Goal: Task Accomplishment & Management: Complete application form

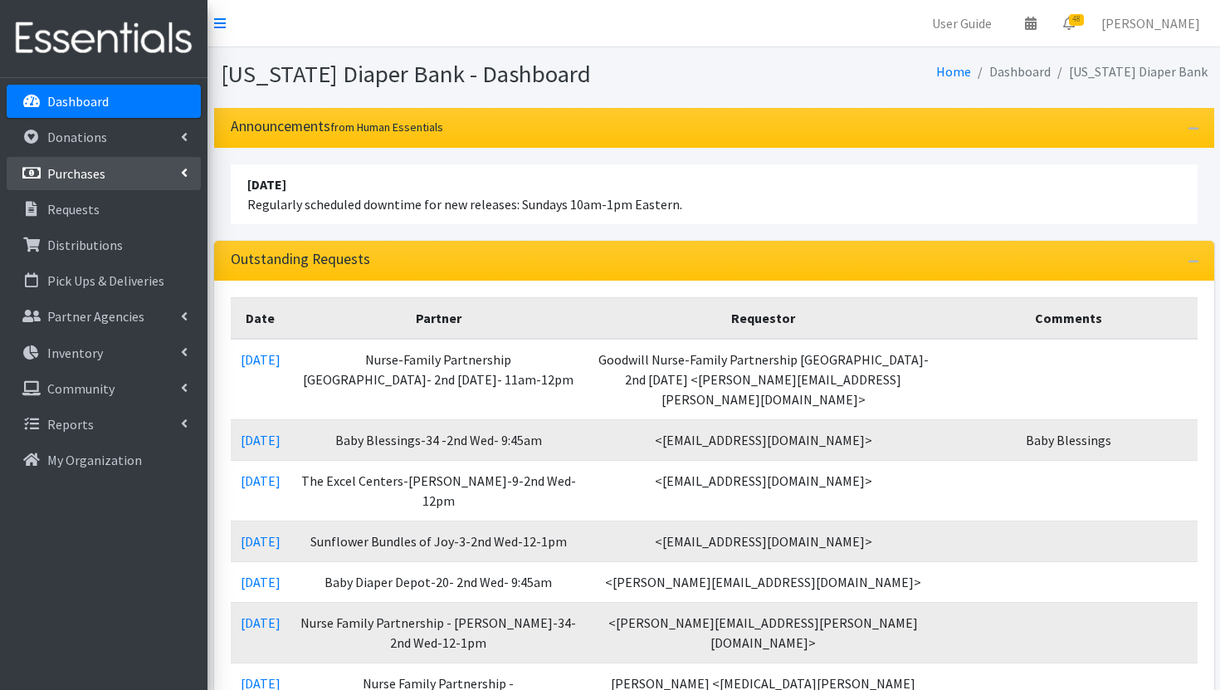
click at [94, 181] on p "Purchases" at bounding box center [76, 173] width 58 height 17
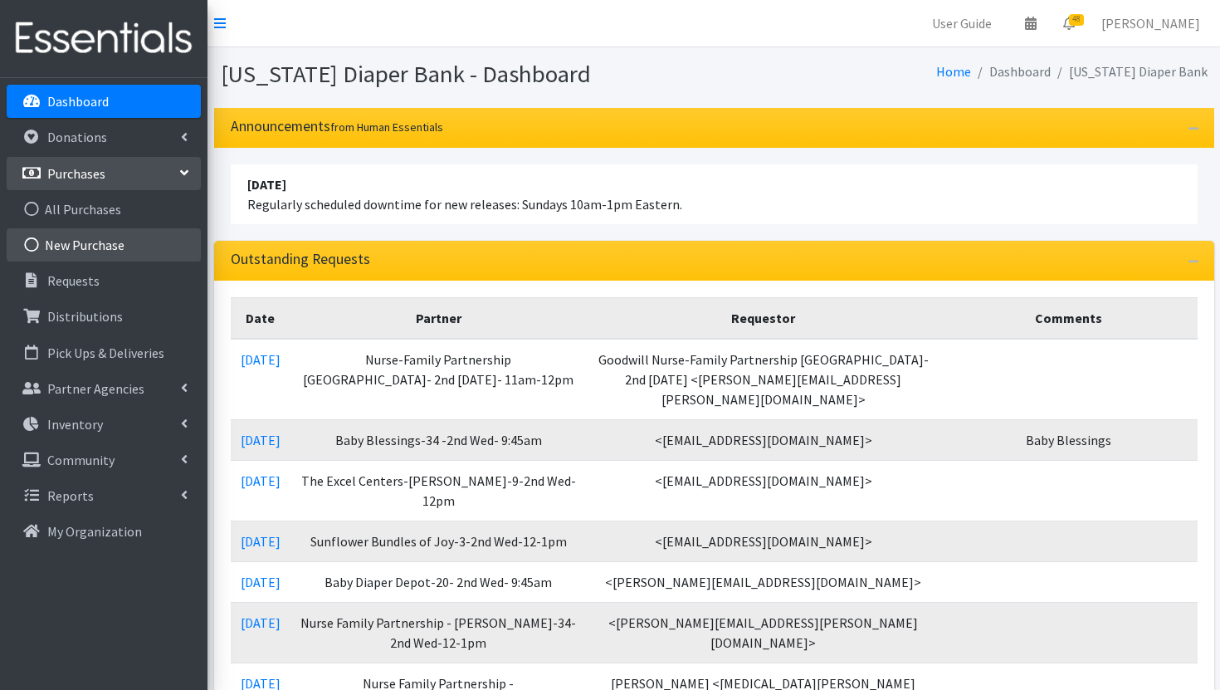
click at [100, 240] on link "New Purchase" at bounding box center [104, 244] width 194 height 33
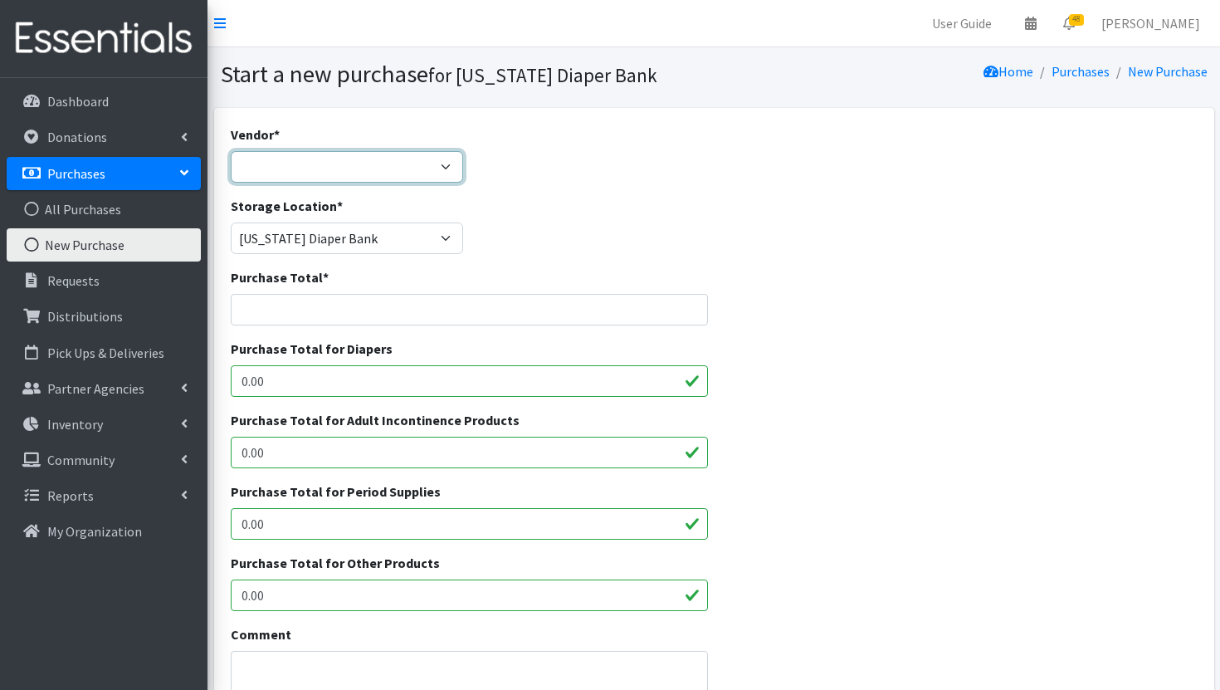
click at [411, 157] on select "Amazon Bartons Discounts Dyper FB Marketplace First Quality HDI- Brookies JSL O…" at bounding box center [347, 167] width 232 height 32
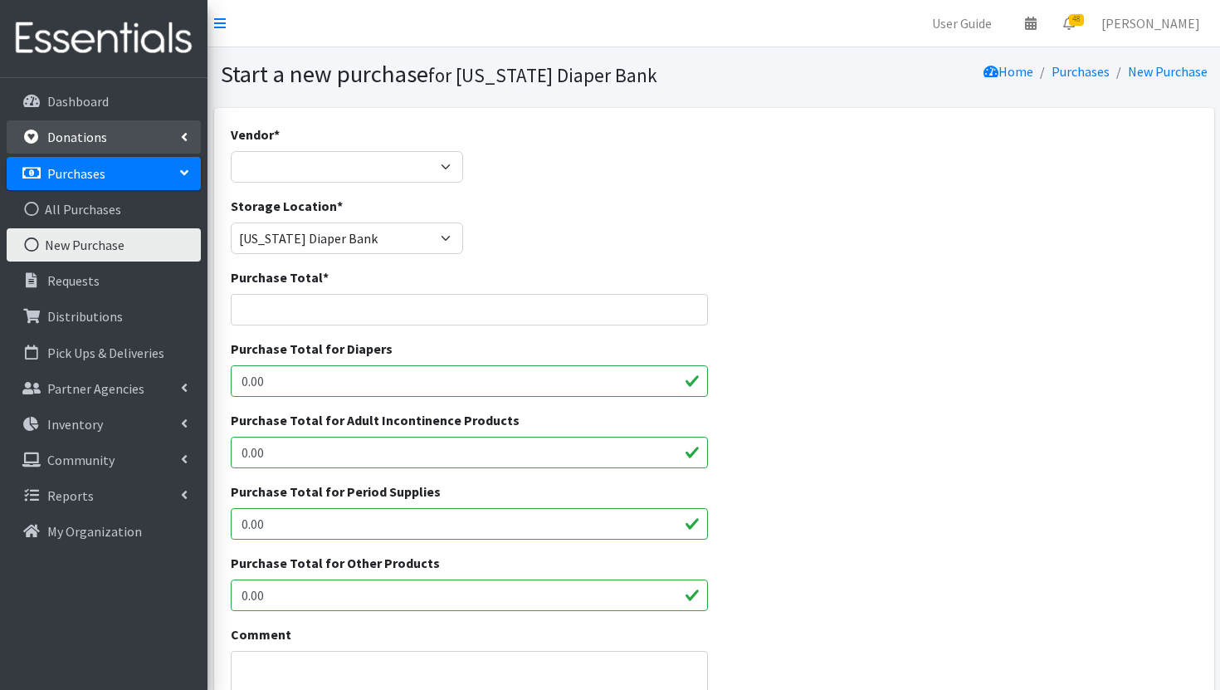
click at [103, 141] on p "Donations" at bounding box center [77, 137] width 60 height 17
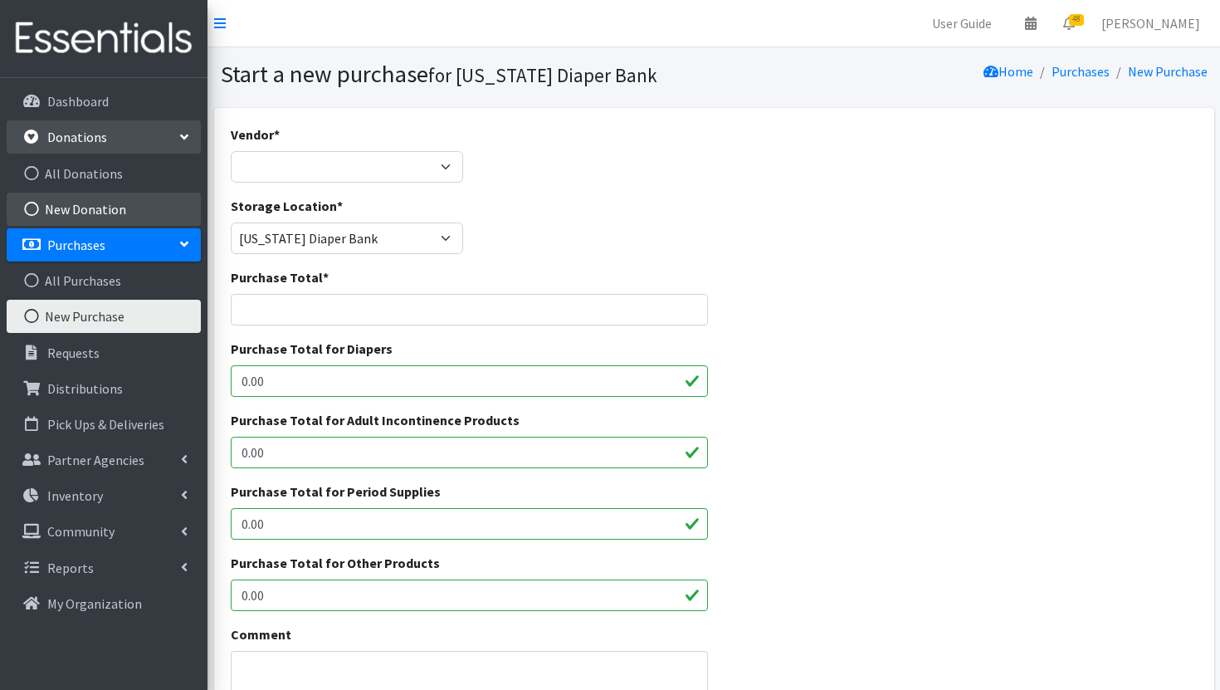
click at [114, 211] on link "New Donation" at bounding box center [104, 209] width 194 height 33
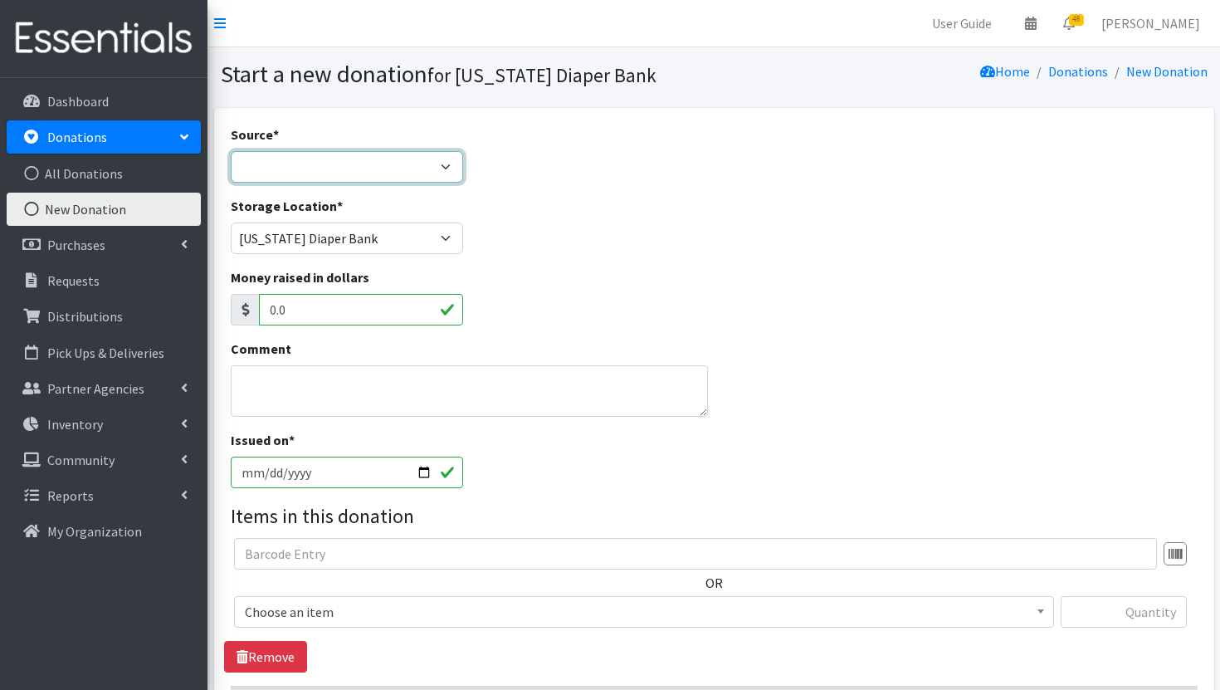
click at [420, 170] on select "Product Drive Manufacturer Donation Site Misc. Donation" at bounding box center [347, 167] width 232 height 32
select select "Misc. Donation"
click at [231, 151] on select "Product Drive Manufacturer Donation Site Misc. Donation" at bounding box center [347, 167] width 232 height 32
click at [387, 412] on textarea "Comment" at bounding box center [469, 390] width 477 height 51
type textarea "B"
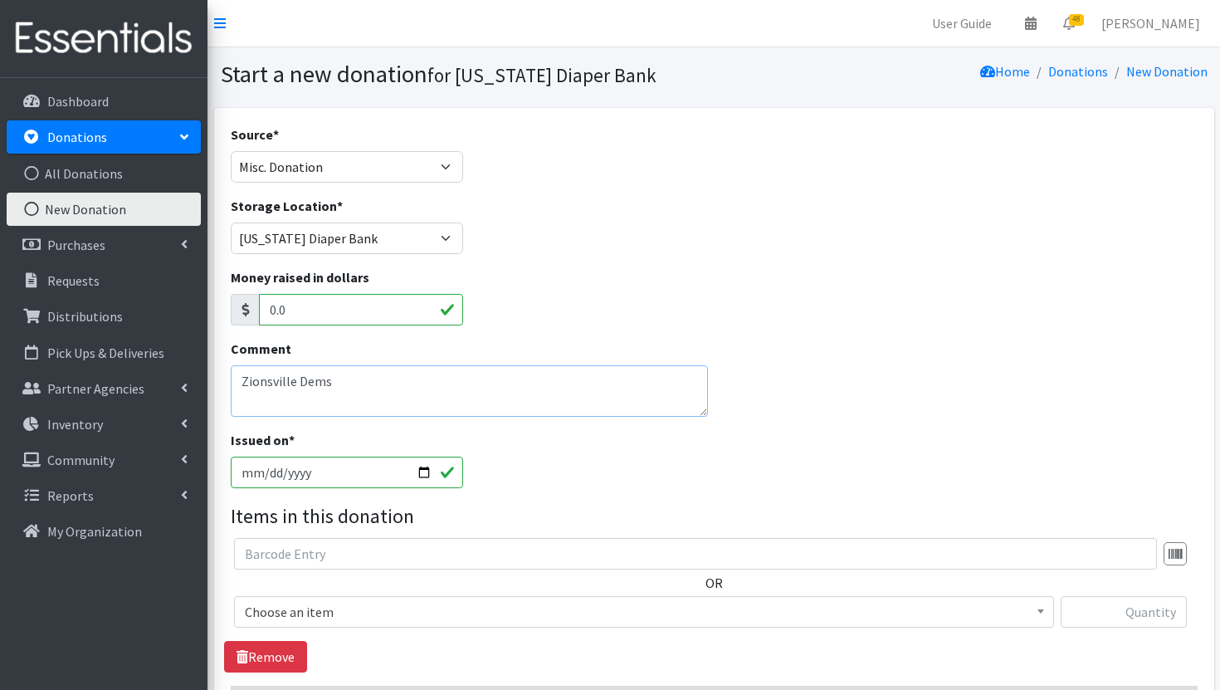
type textarea "Zionsville Dems"
click at [373, 619] on span "Choose an item" at bounding box center [644, 611] width 798 height 23
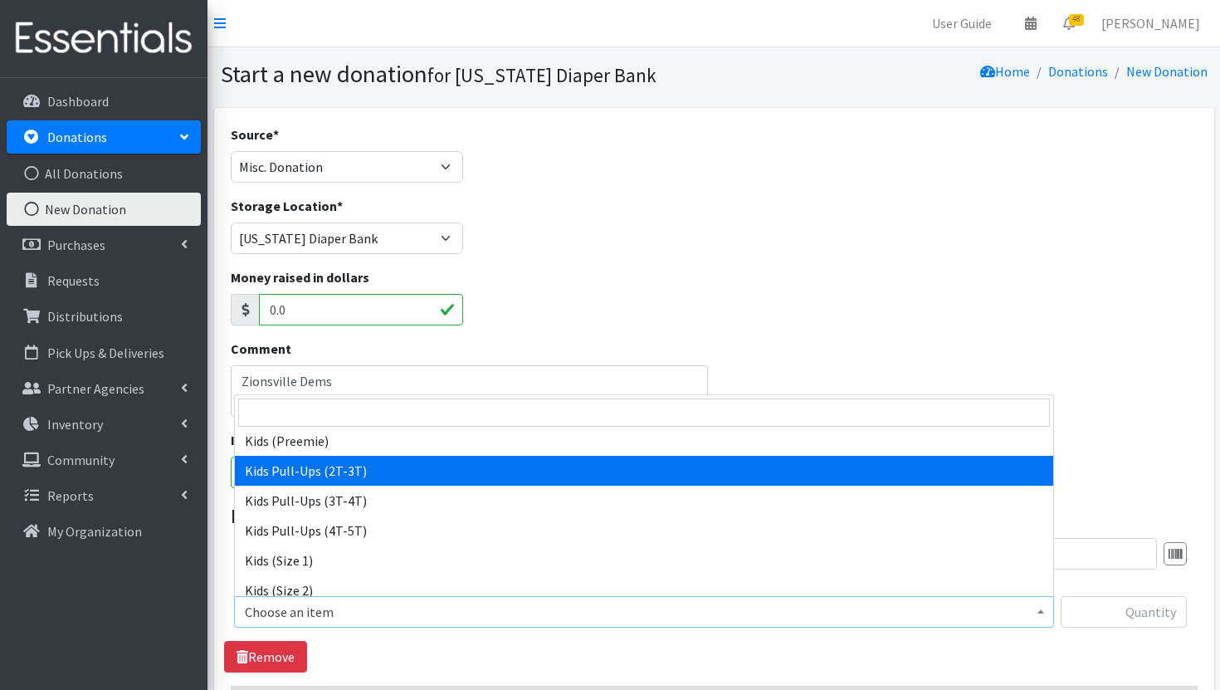
scroll to position [109, 0]
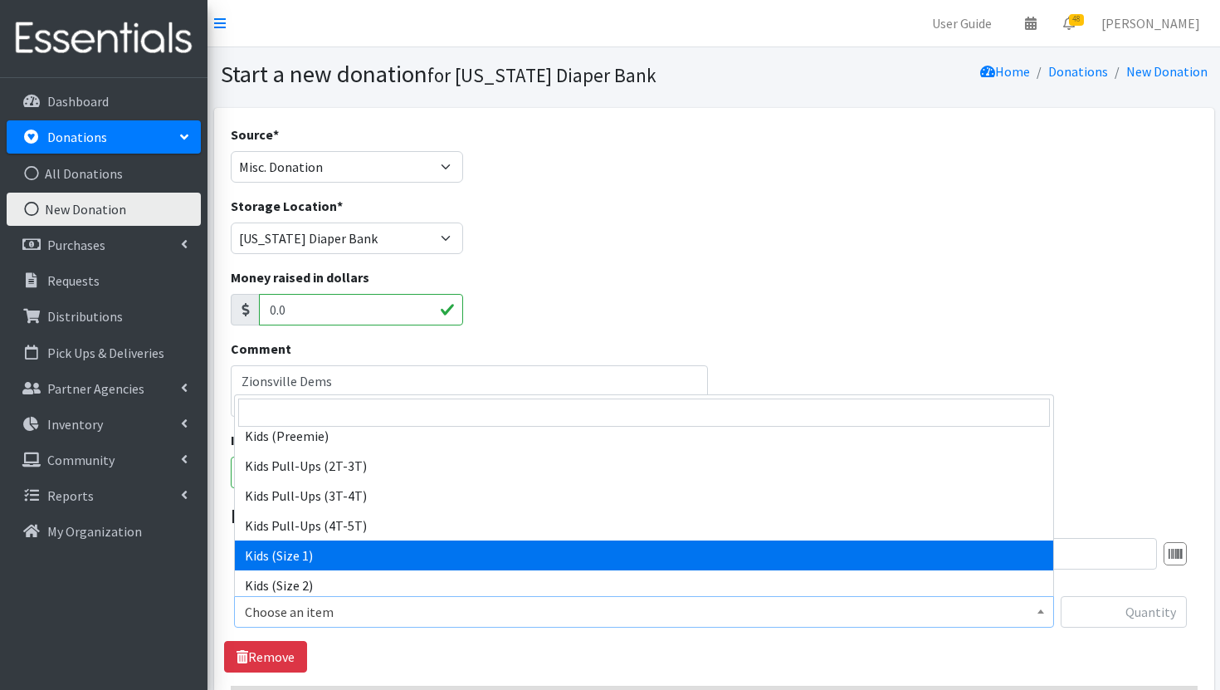
select select "3401"
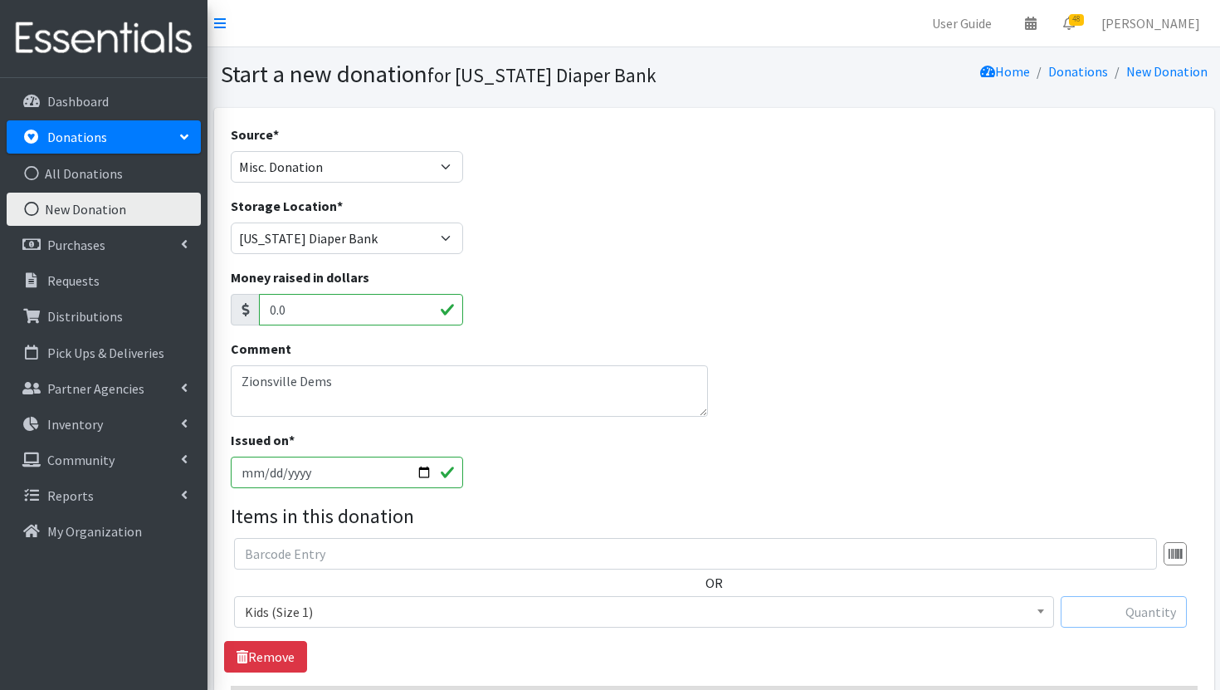
click at [1118, 610] on input "text" at bounding box center [1123, 612] width 126 height 32
type input "96"
click at [650, 648] on div "OR Choose an item Diaper Rash Cream Kids (Newborn) Kids (Preemie) Kids Pull-Ups…" at bounding box center [713, 605] width 979 height 134
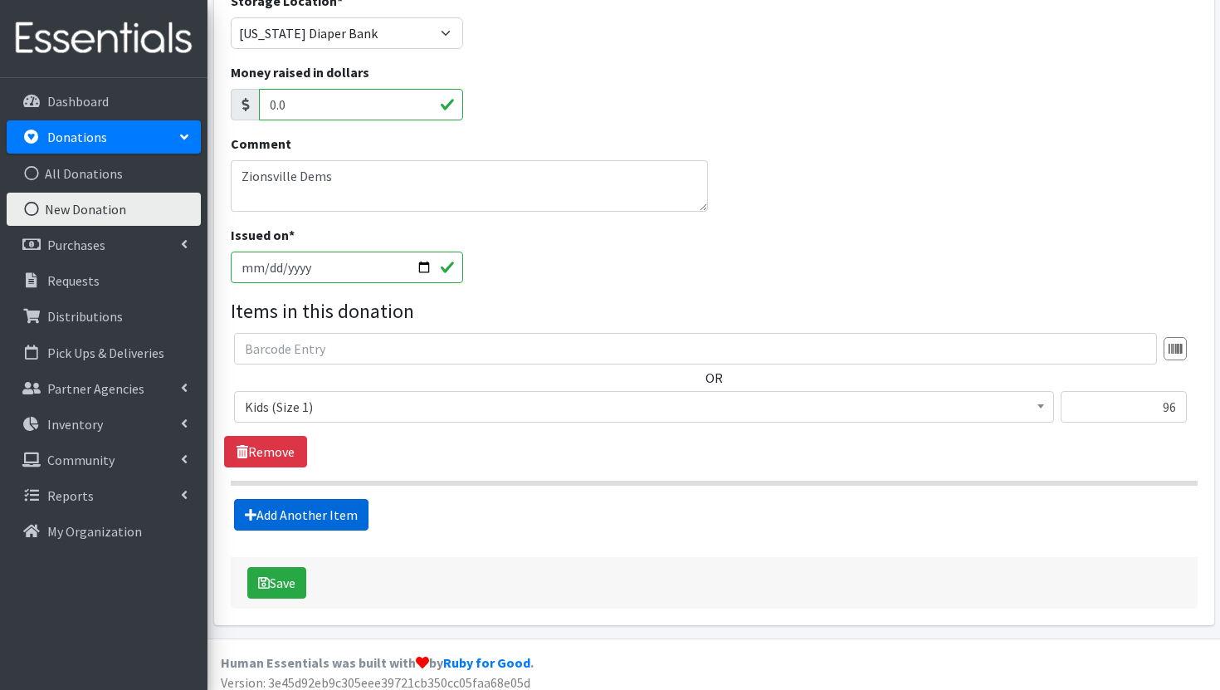
click at [297, 522] on link "Add Another Item" at bounding box center [301, 515] width 134 height 32
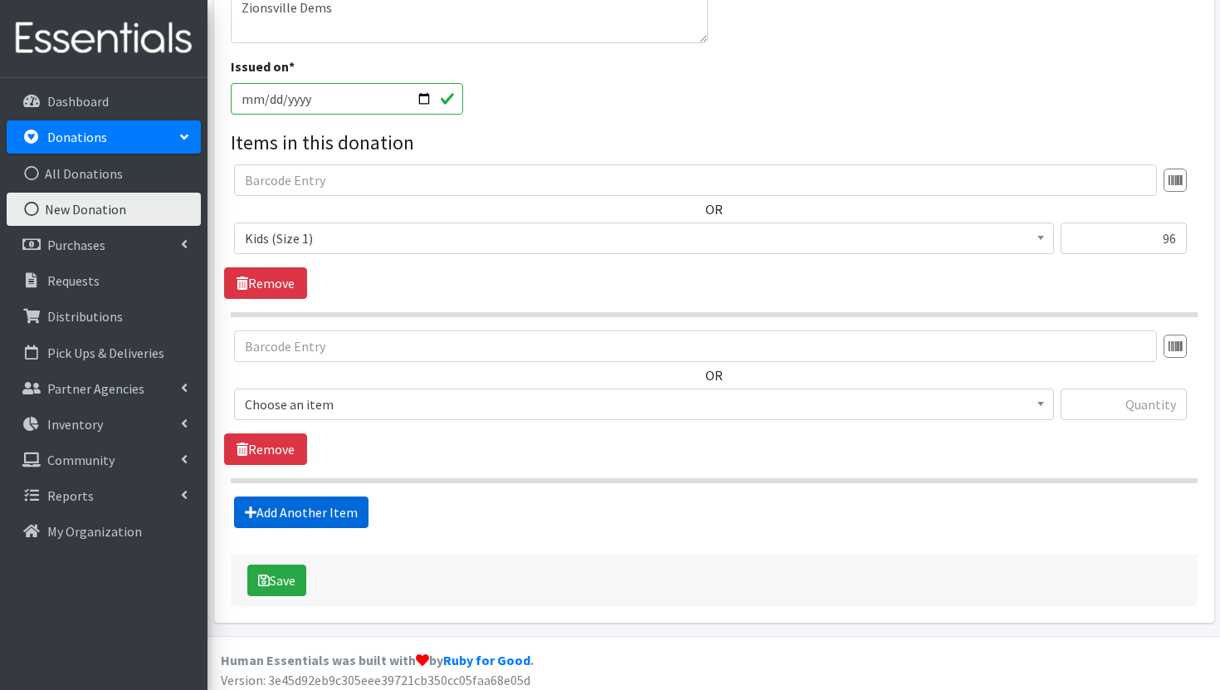
scroll to position [381, 0]
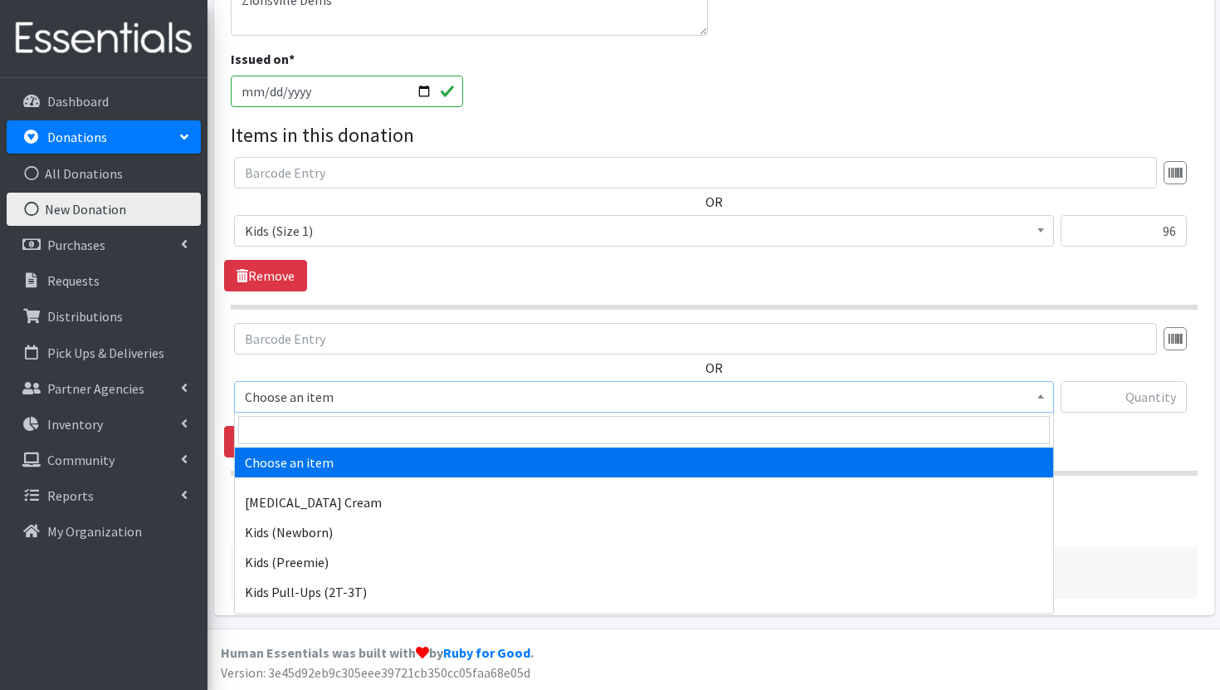
click at [474, 406] on span "Choose an item" at bounding box center [644, 396] width 798 height 23
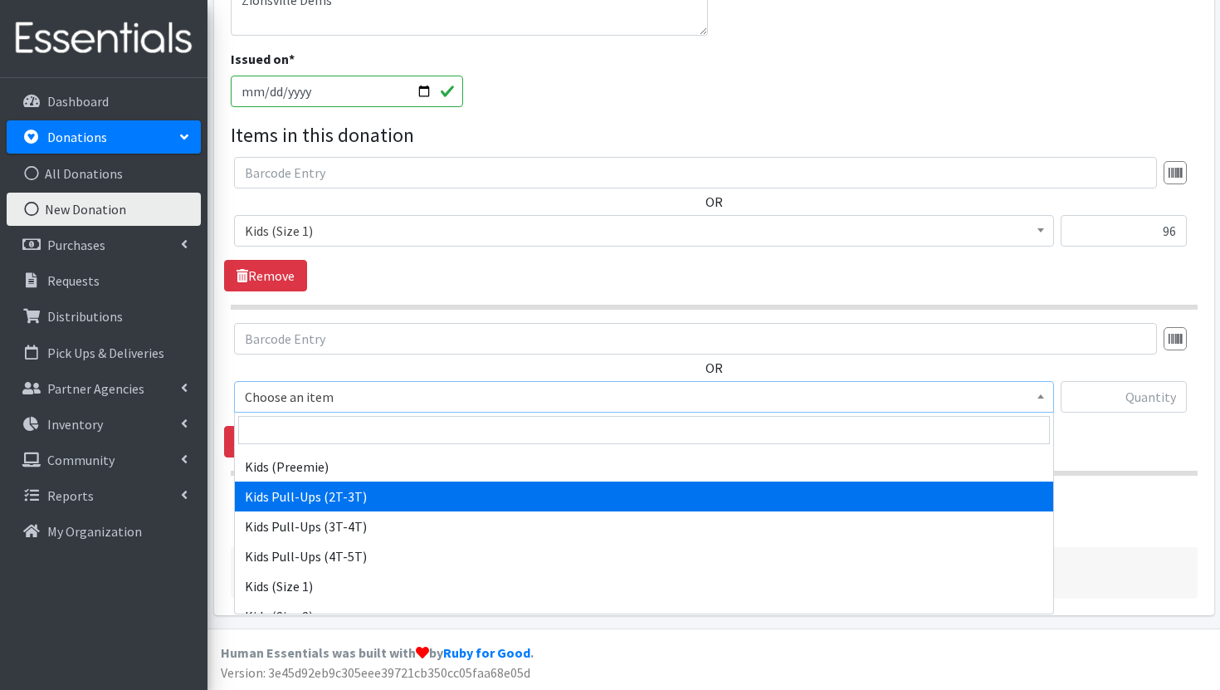
scroll to position [131, 0]
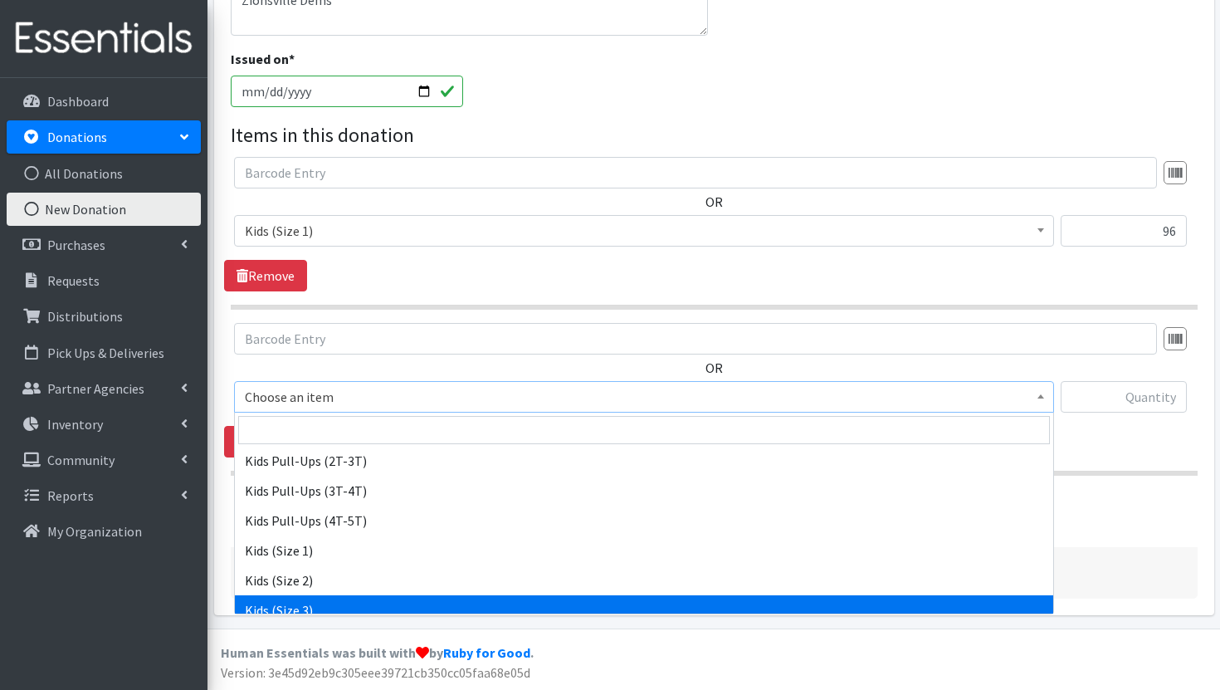
select select "3393"
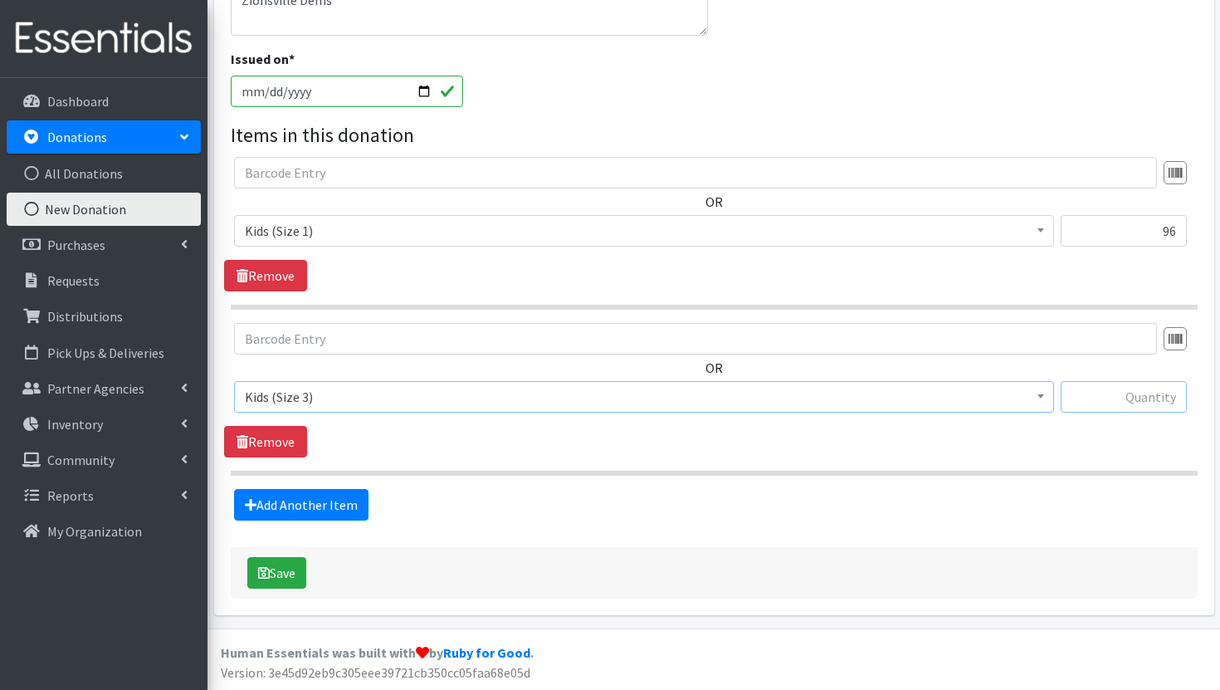
click at [1157, 392] on input "text" at bounding box center [1123, 397] width 126 height 32
type input "234"
click at [312, 509] on link "Add Another Item" at bounding box center [301, 505] width 134 height 32
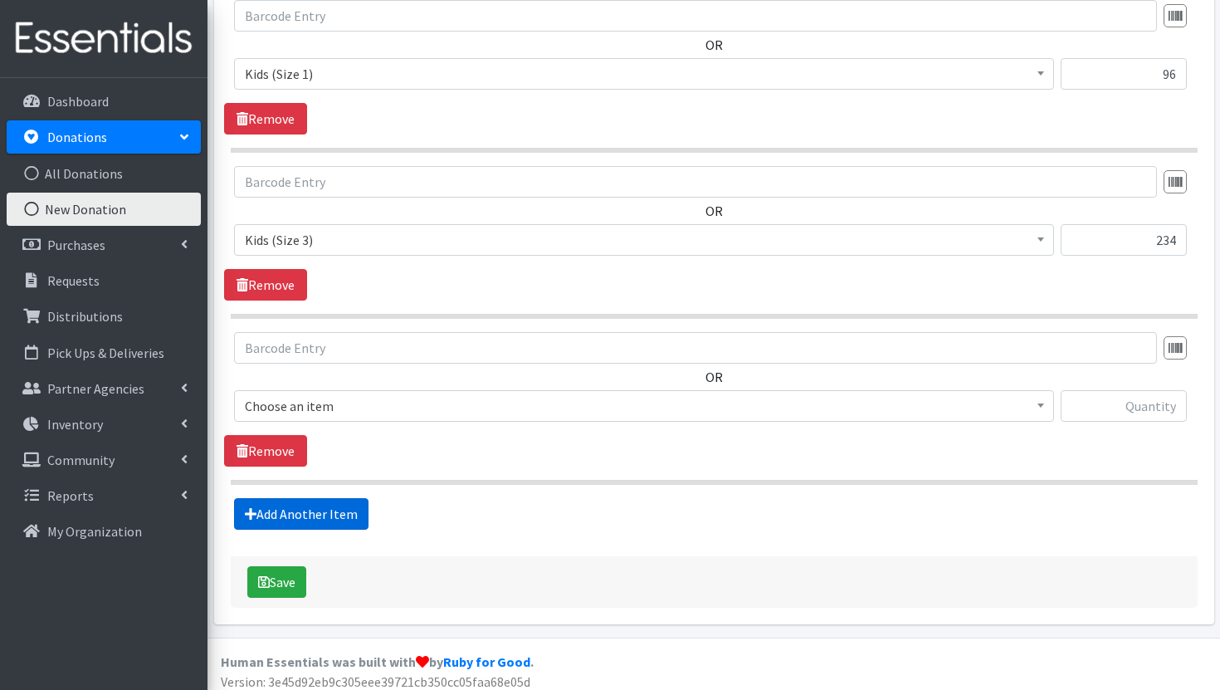
scroll to position [547, 0]
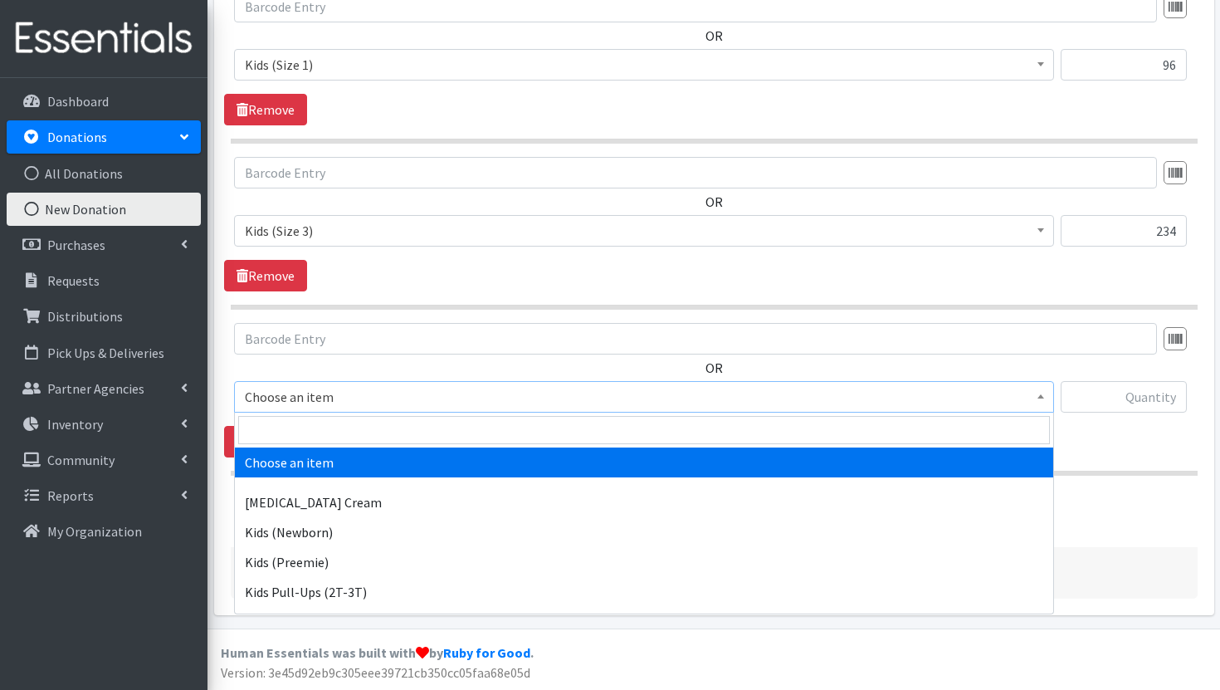
click at [507, 397] on span "Choose an item" at bounding box center [644, 396] width 798 height 23
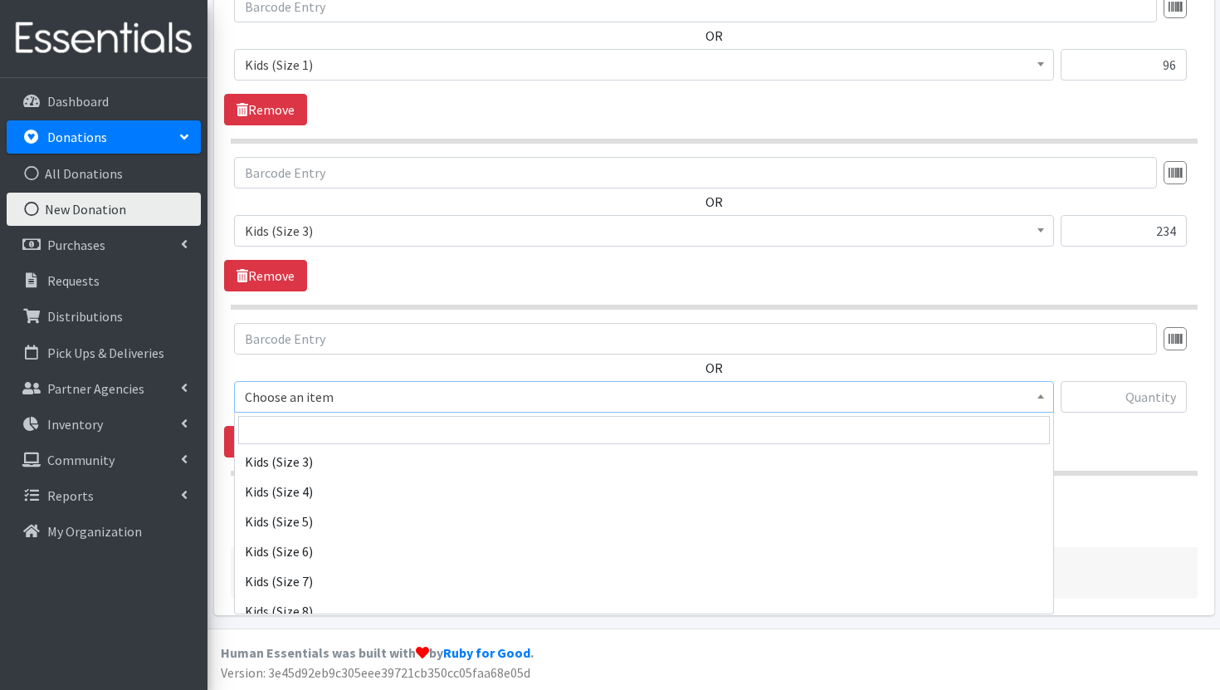
scroll to position [279, 0]
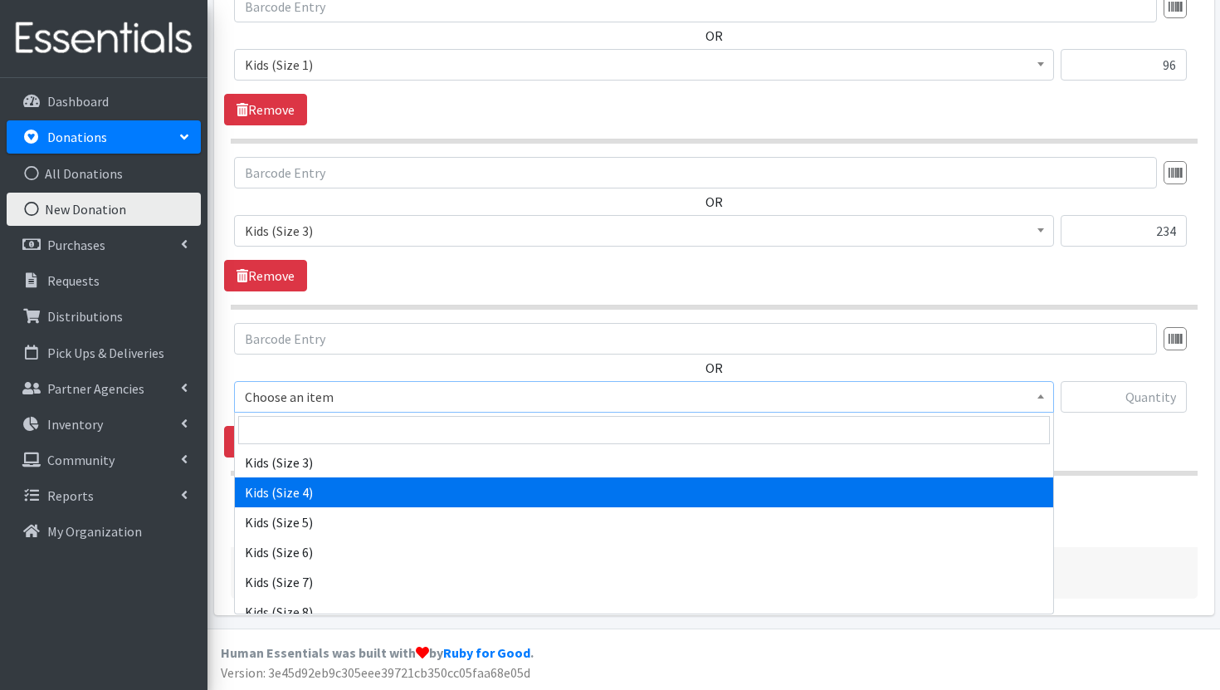
select select "3394"
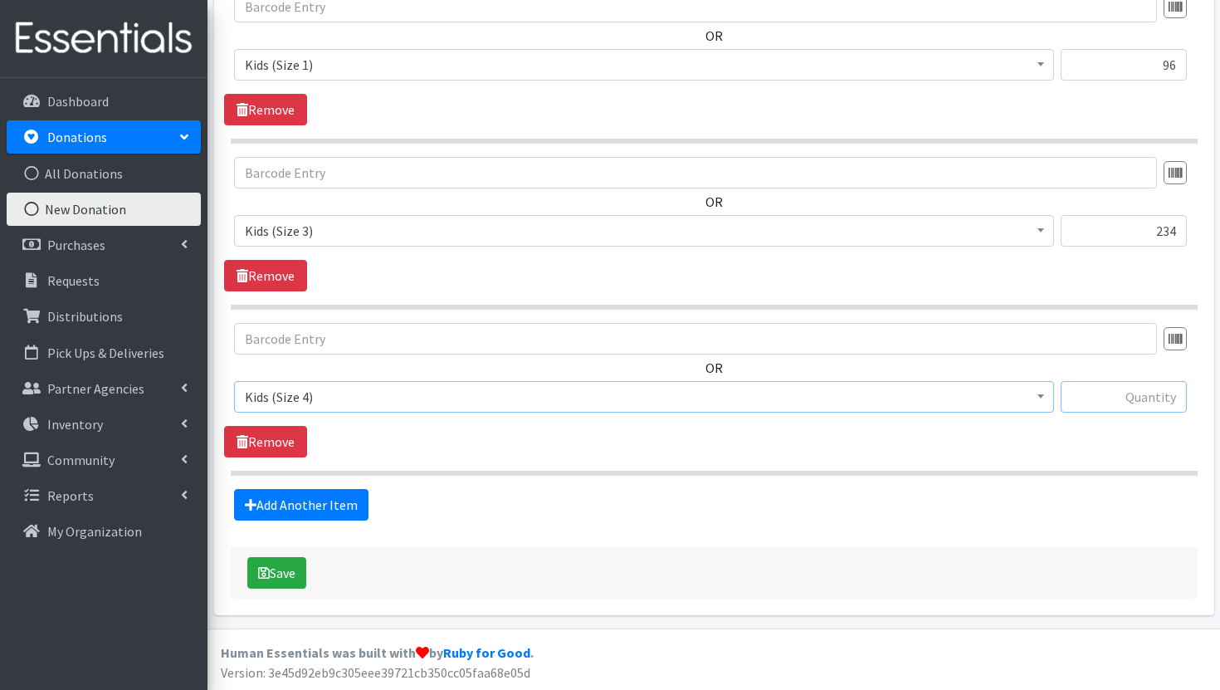
click at [1091, 402] on input "text" at bounding box center [1123, 397] width 126 height 32
type input "210"
click at [331, 513] on link "Add Another Item" at bounding box center [301, 505] width 134 height 32
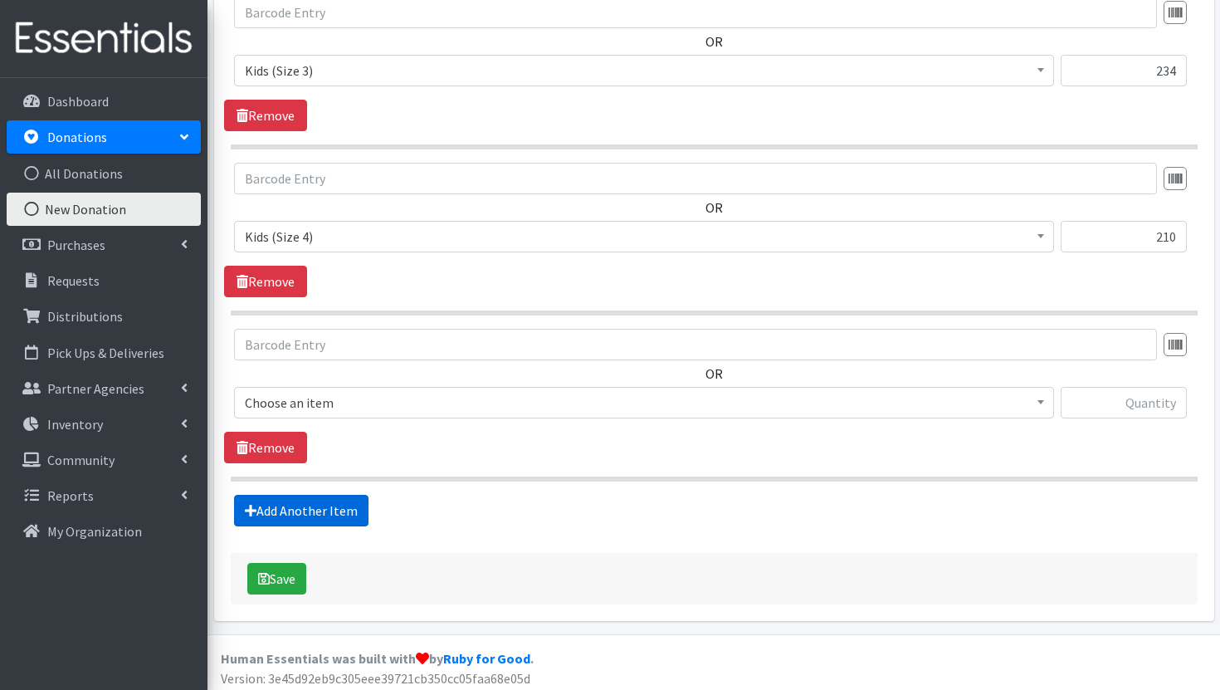
scroll to position [713, 0]
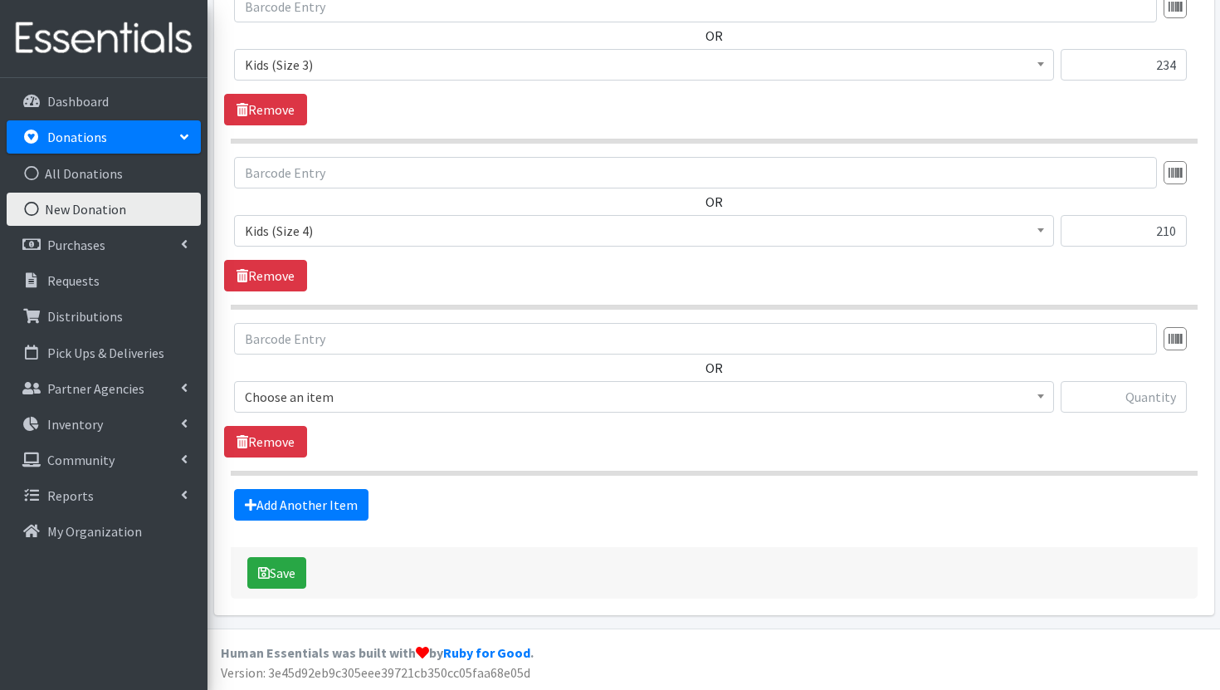
click at [457, 393] on span "Choose an item" at bounding box center [644, 396] width 798 height 23
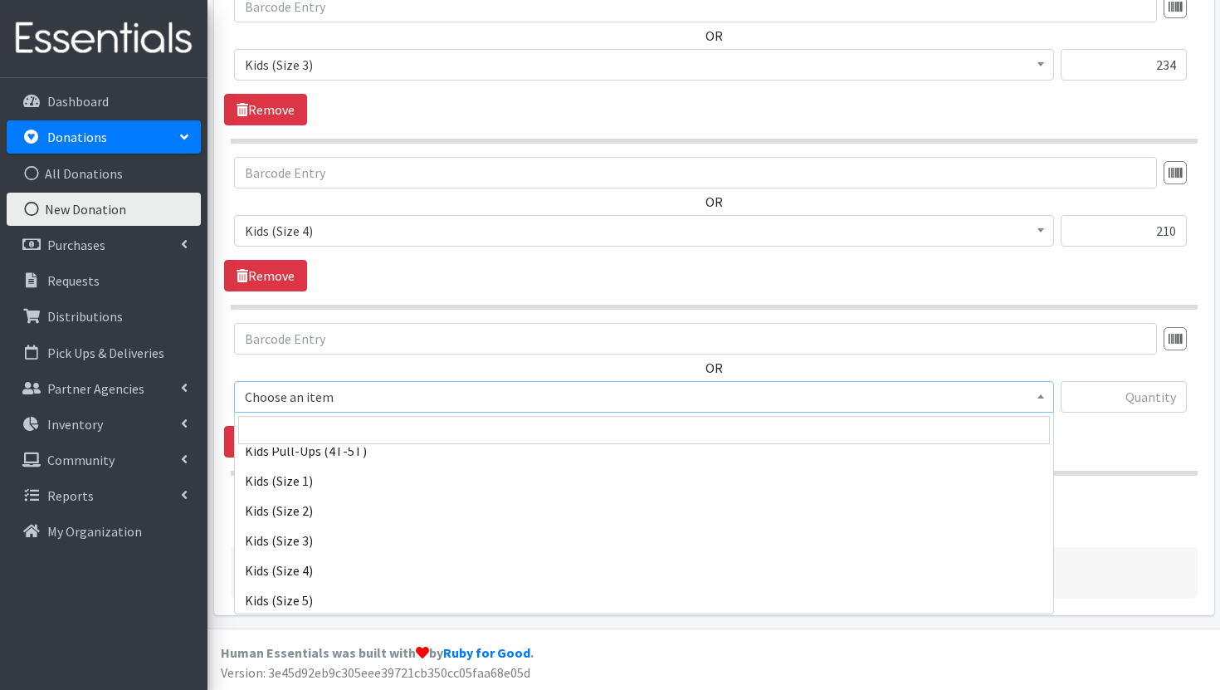
scroll to position [256, 0]
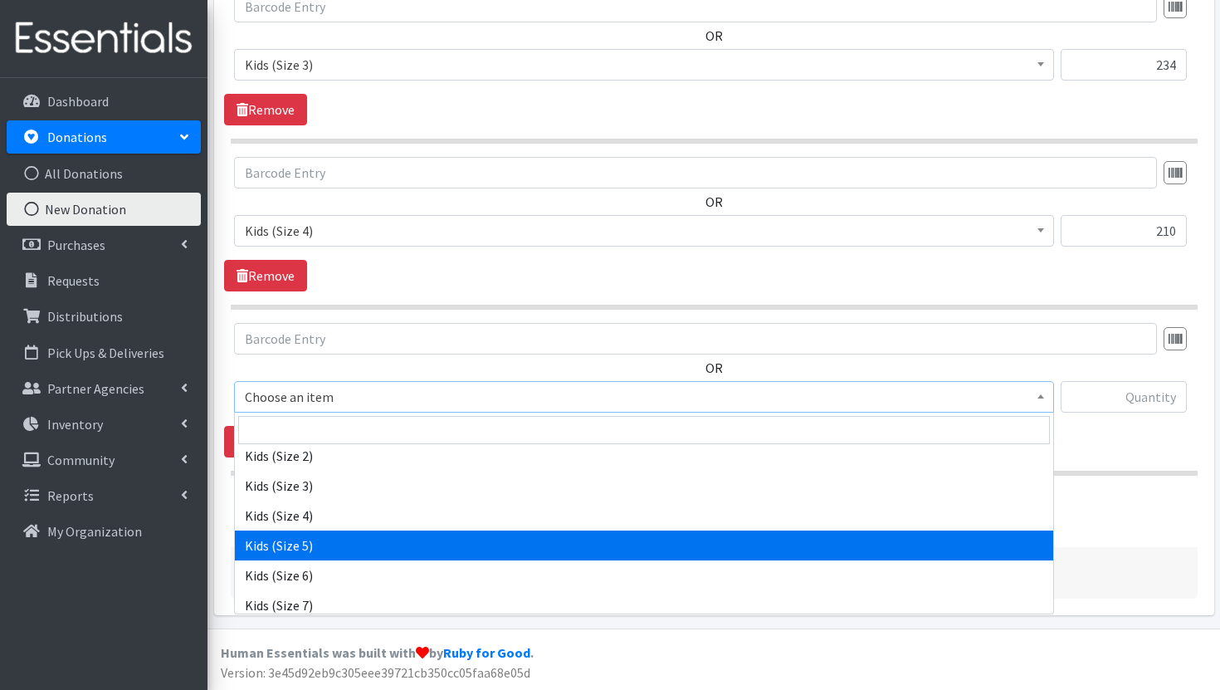
select select "3407"
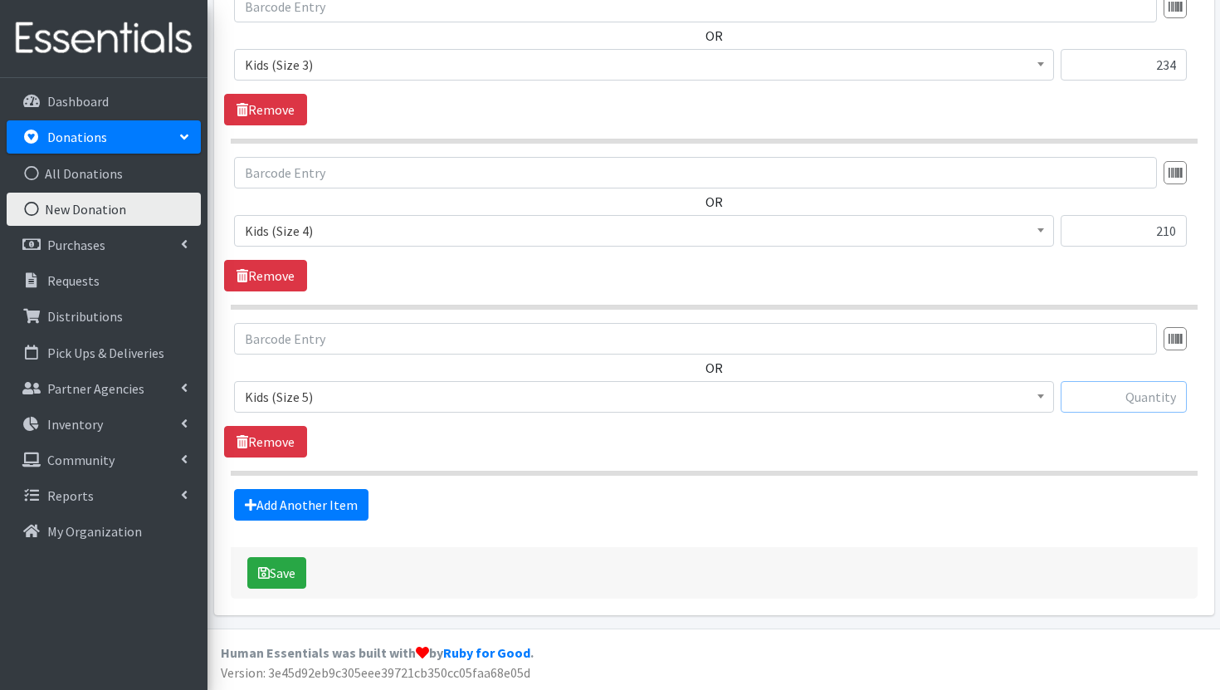
click at [1119, 398] on input "text" at bounding box center [1123, 397] width 126 height 32
type input "72"
click at [295, 568] on button "Save" at bounding box center [276, 573] width 59 height 32
